Goal: Information Seeking & Learning: Learn about a topic

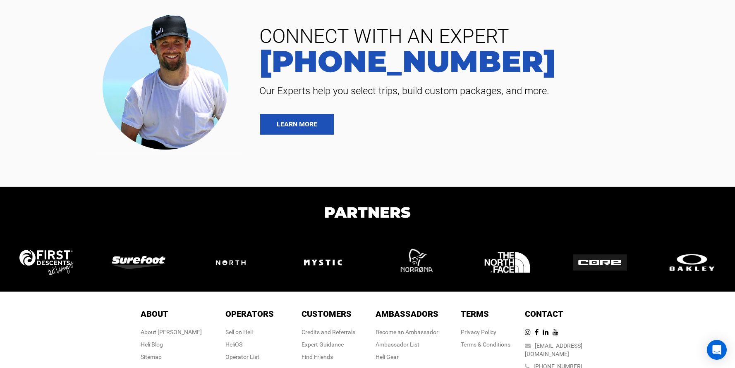
scroll to position [1920, 0]
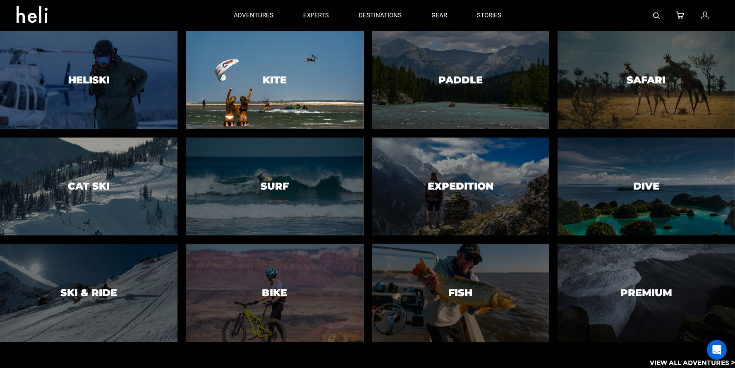
click at [285, 96] on div at bounding box center [274, 80] width 181 height 100
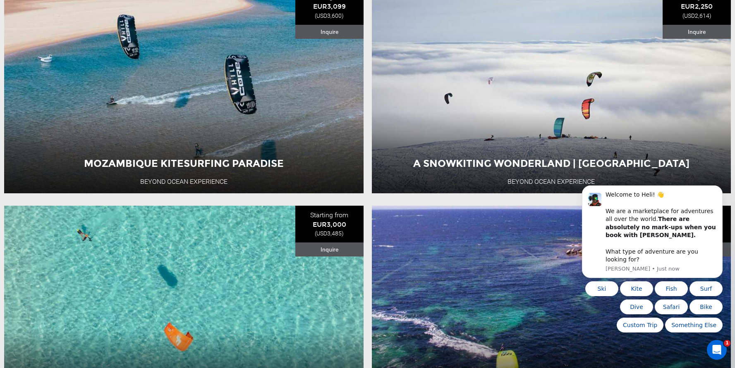
scroll to position [618, 0]
